Goal: Transaction & Acquisition: Purchase product/service

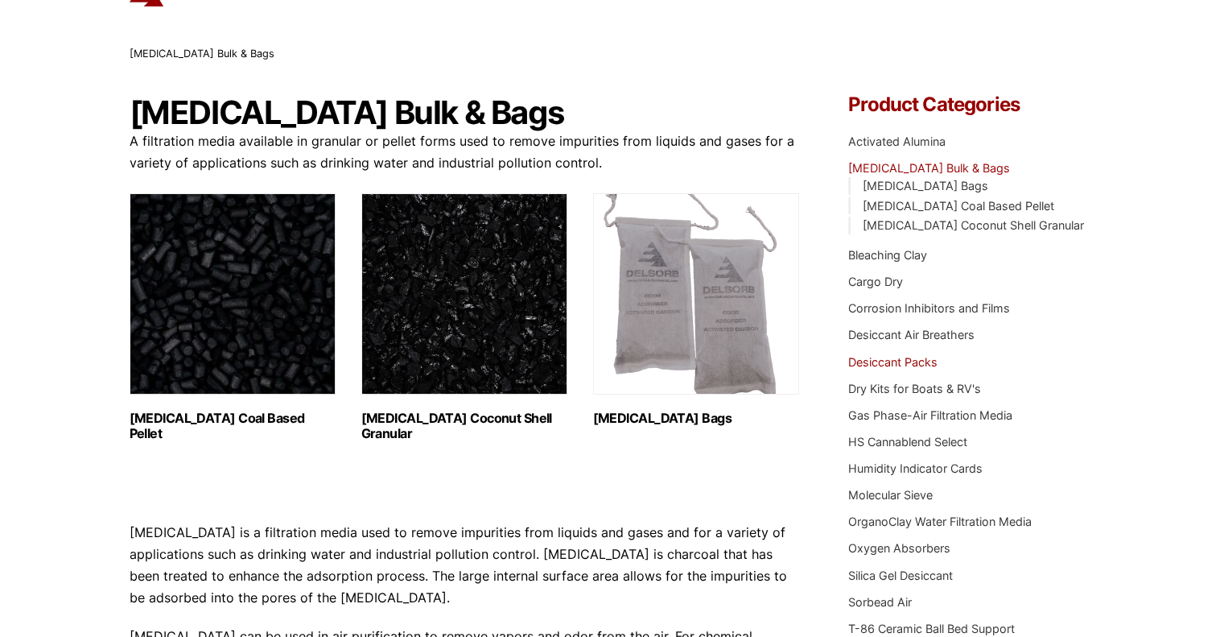
scroll to position [77, 0]
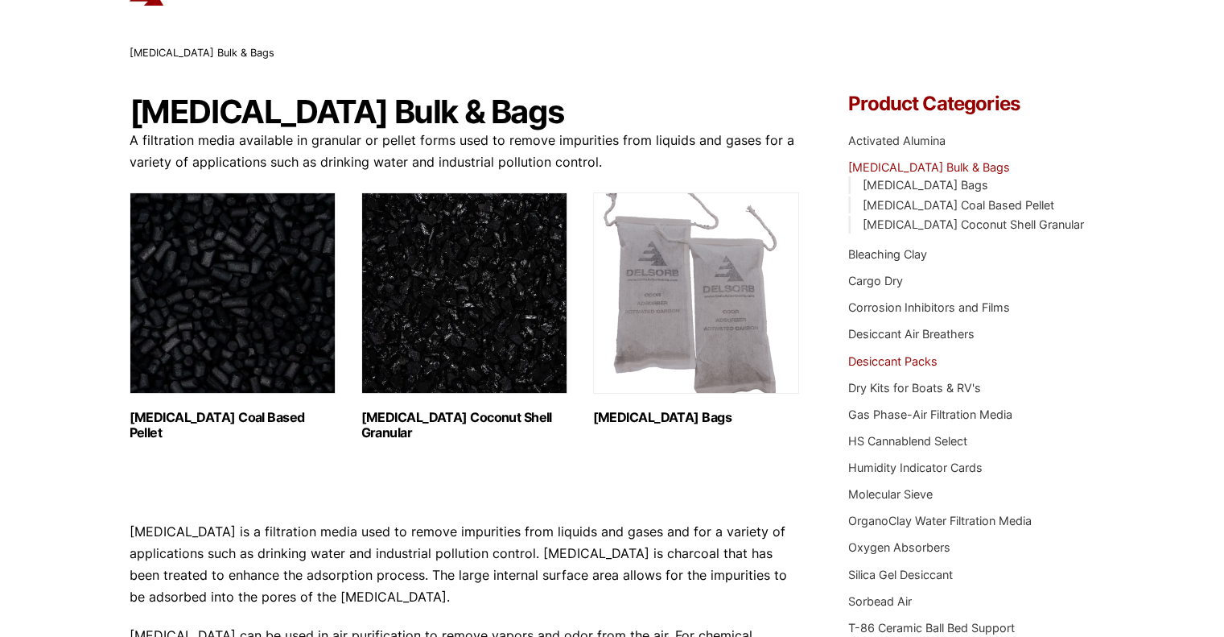
click at [882, 360] on link "Desiccant Packs" at bounding box center [892, 361] width 89 height 14
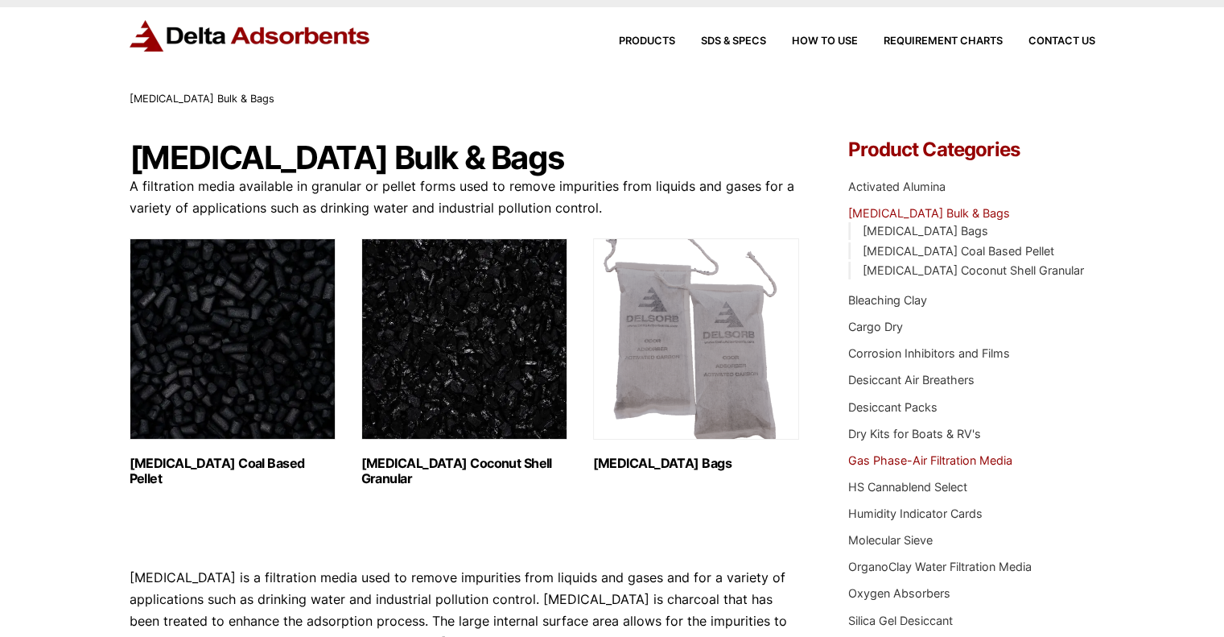
scroll to position [28, 0]
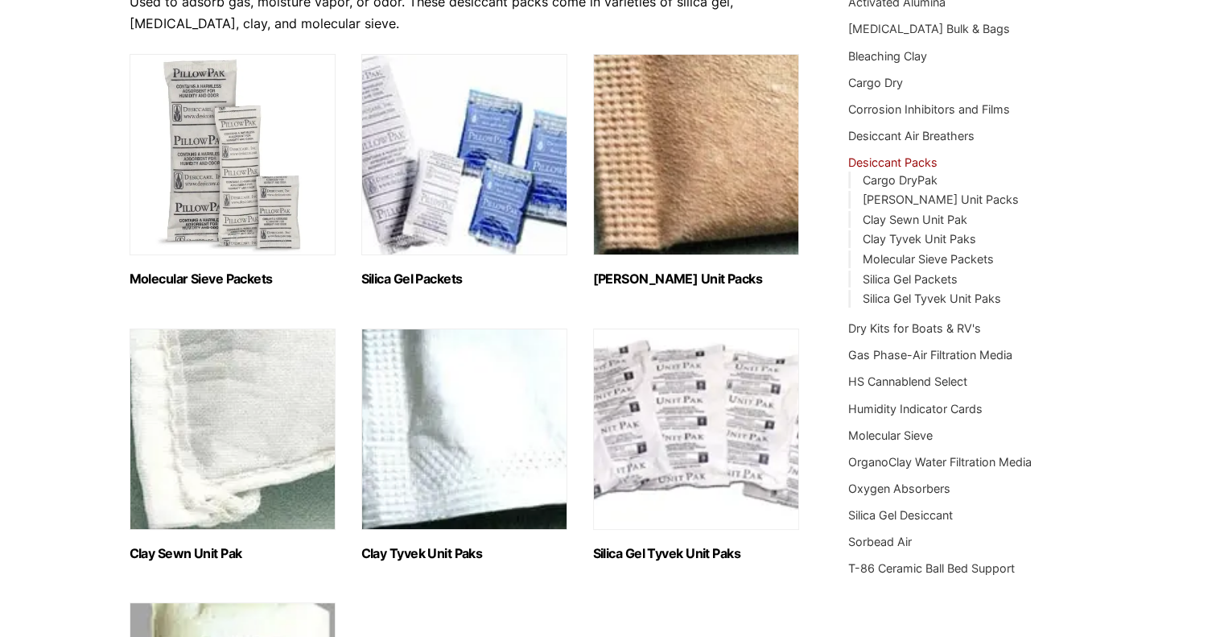
scroll to position [216, 0]
click at [522, 208] on img "Visit product category Silica Gel Packets" at bounding box center [464, 154] width 206 height 201
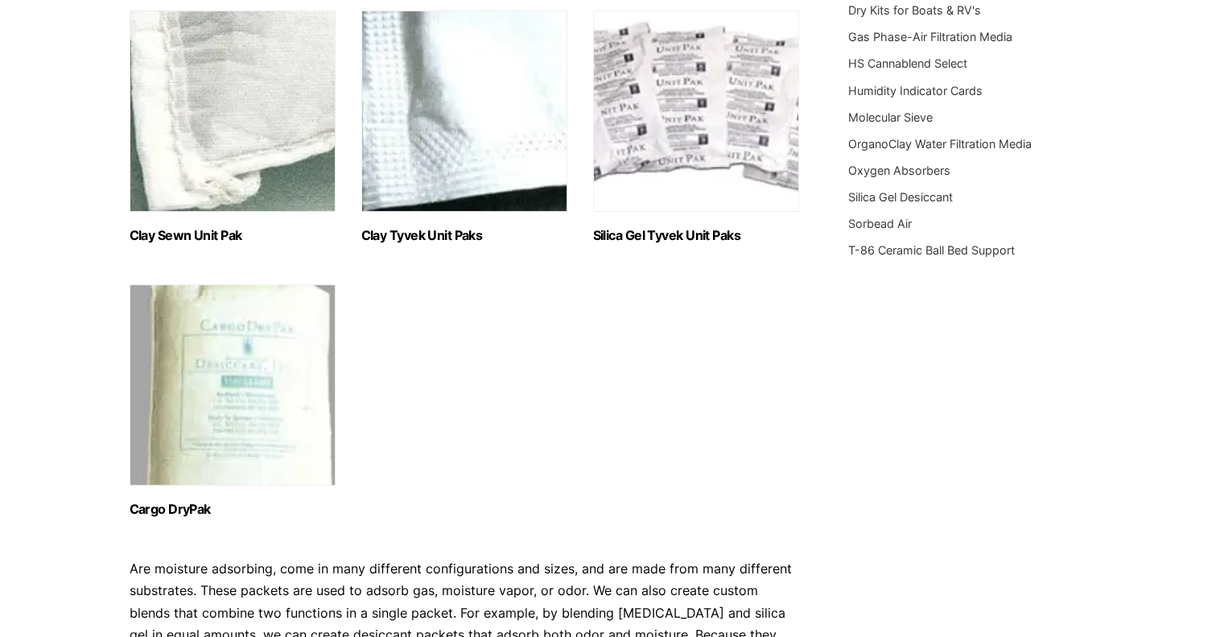
scroll to position [634, 0]
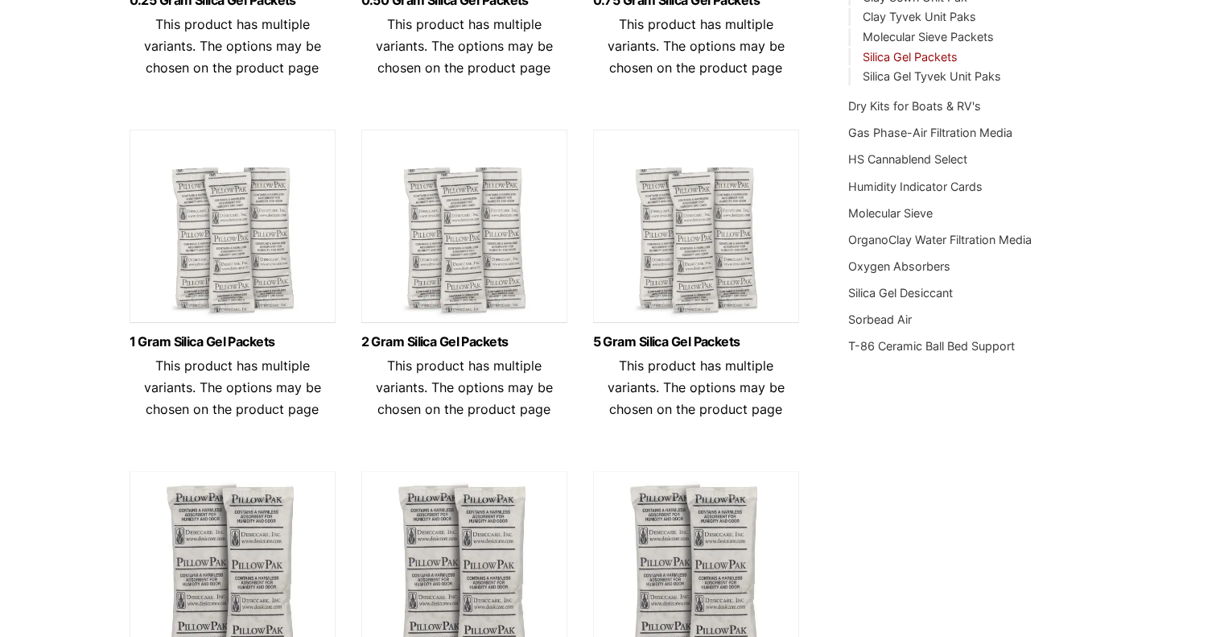
scroll to position [441, 0]
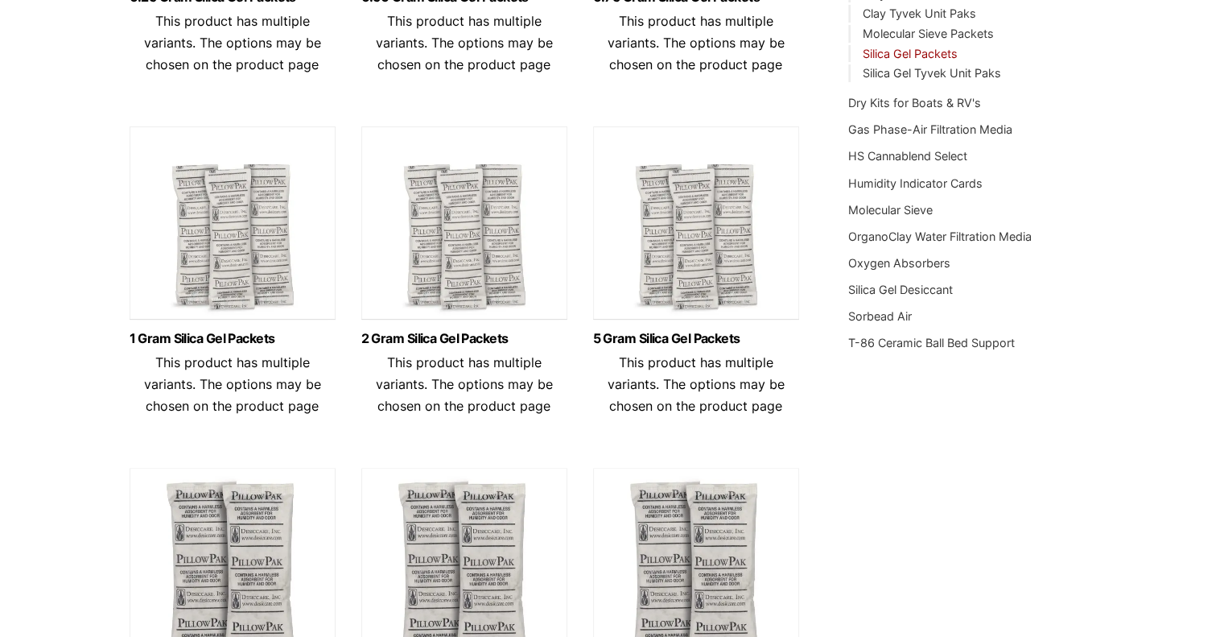
click at [455, 246] on img at bounding box center [464, 226] width 206 height 201
